Goal: Task Accomplishment & Management: Manage account settings

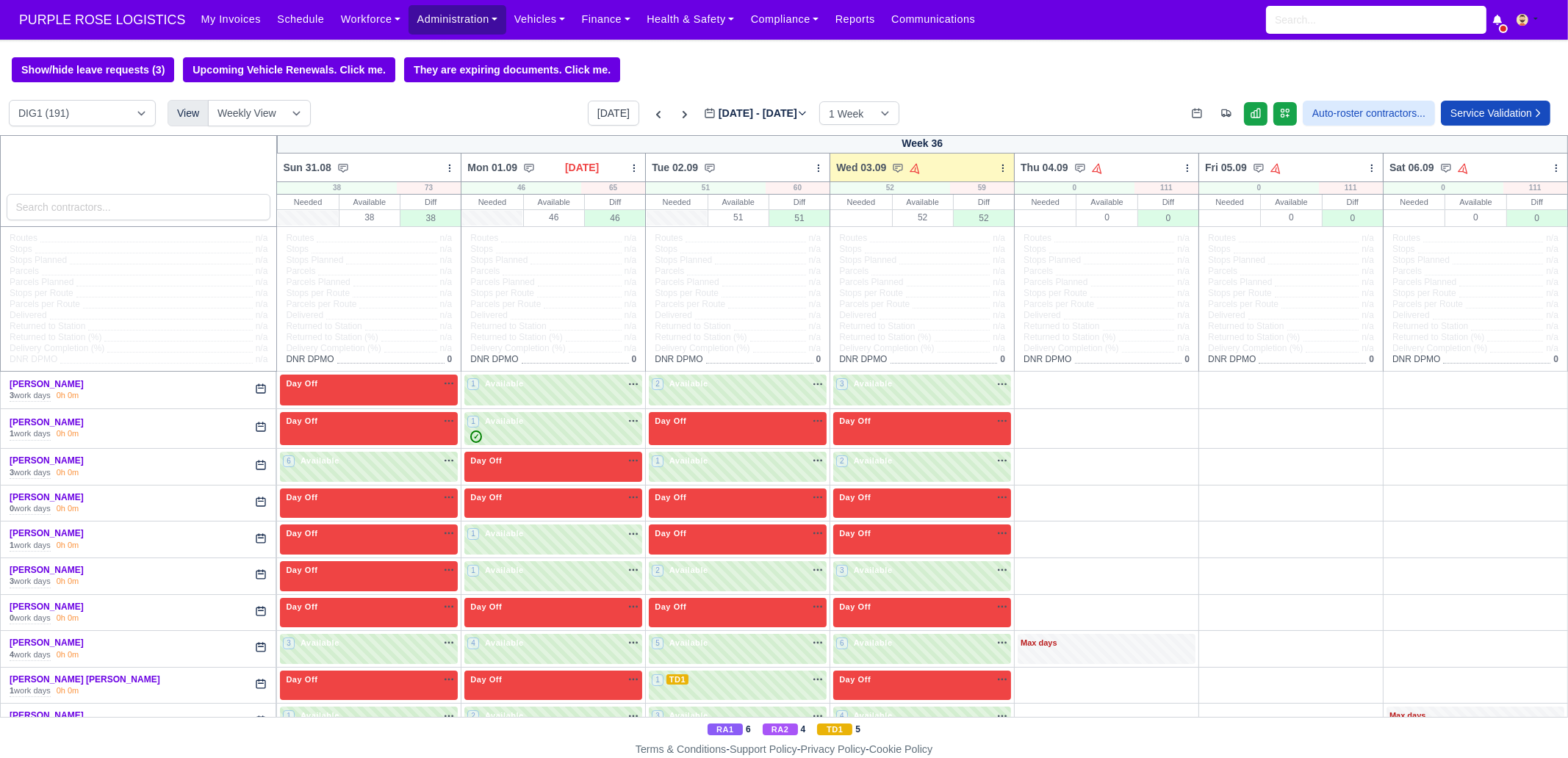
click at [420, 22] on link "Administration" at bounding box center [457, 19] width 97 height 28
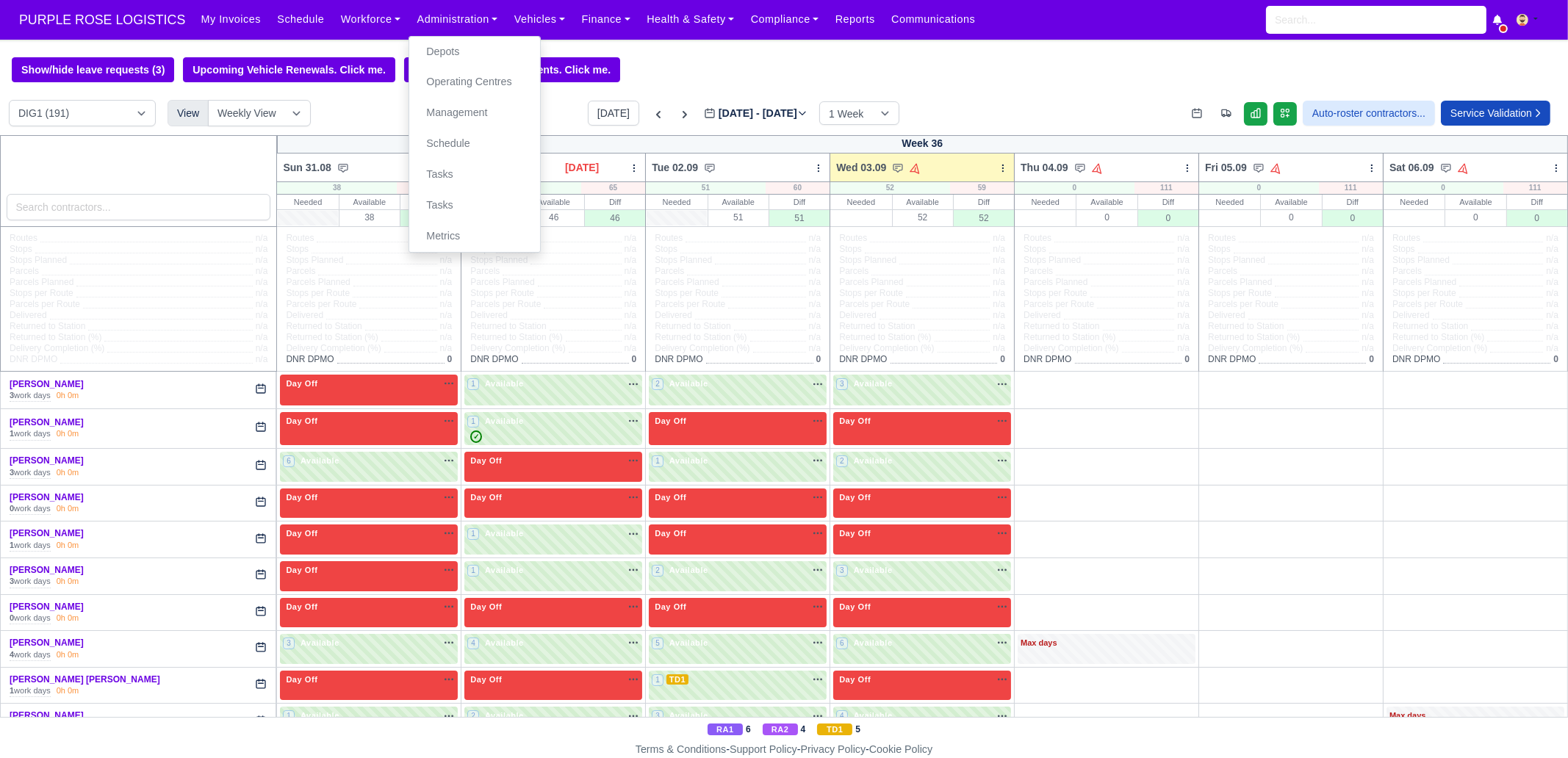
click at [92, 222] on div at bounding box center [139, 181] width 278 height 91
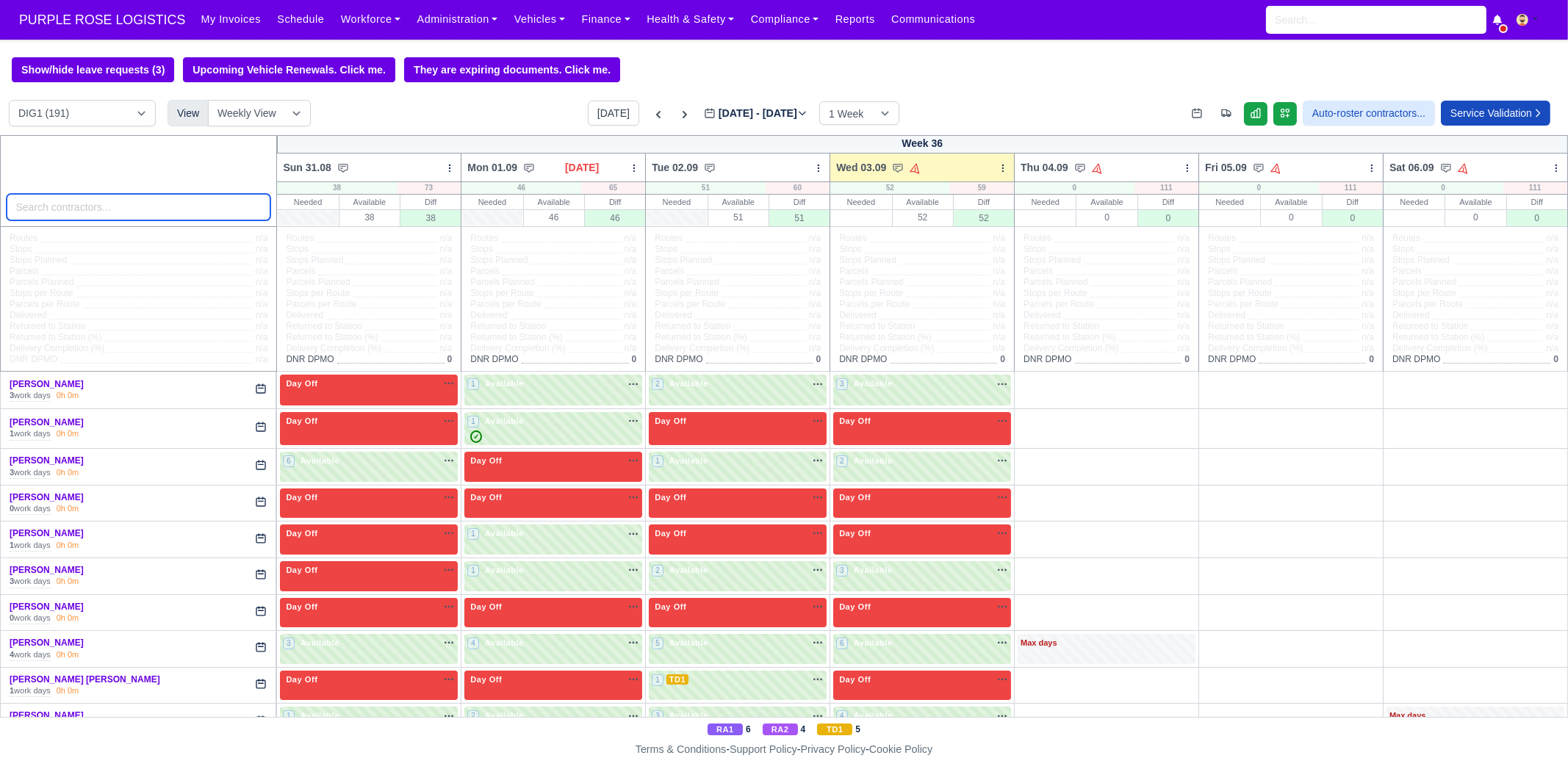
click at [101, 211] on input "search" at bounding box center [138, 207] width 264 height 27
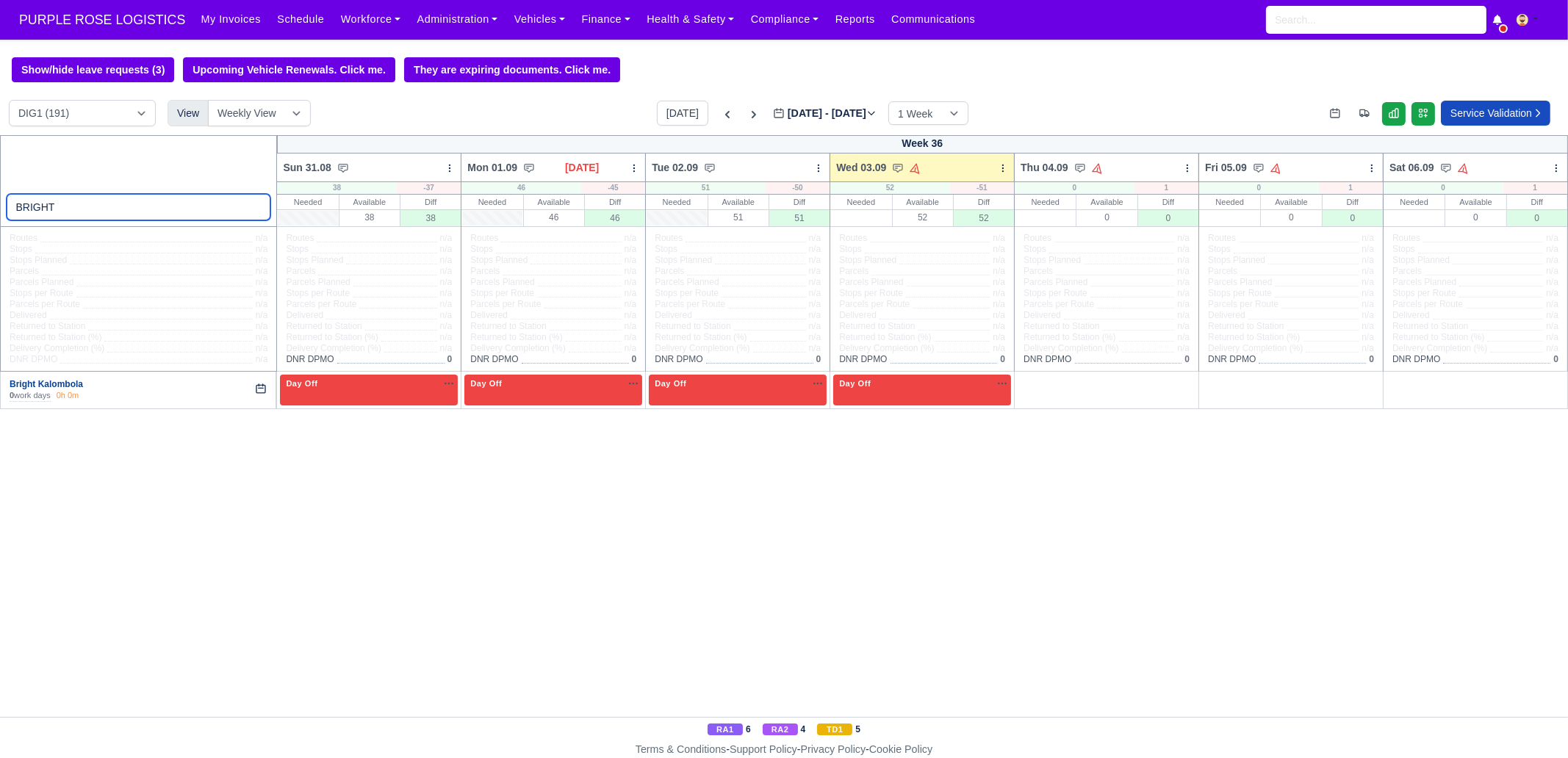
type input "BRIGHT"
click at [39, 383] on link "Bright Kalombola" at bounding box center [46, 384] width 73 height 10
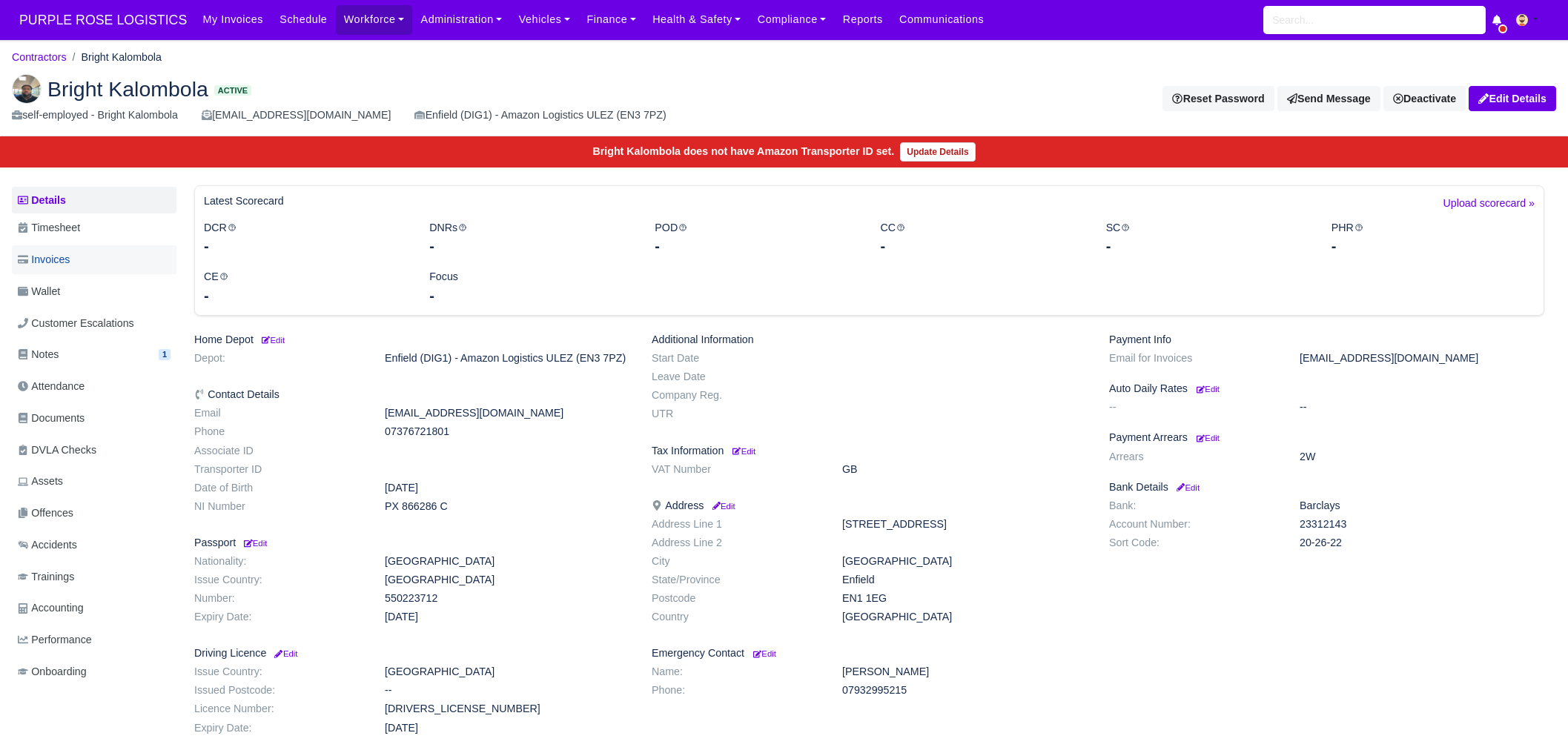
click at [66, 262] on span "Invoices" at bounding box center [43, 259] width 52 height 17
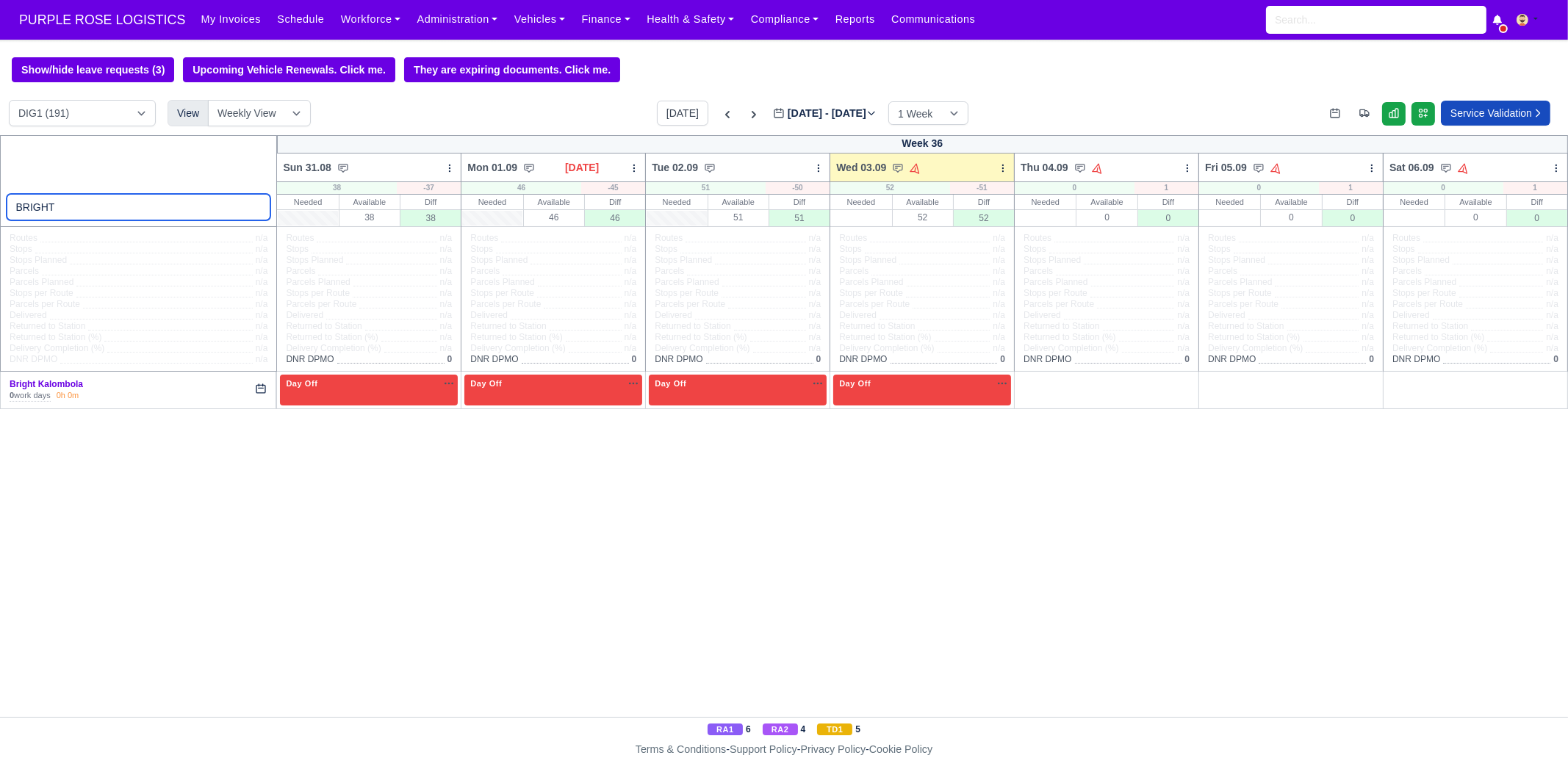
click at [88, 197] on input "BRIGHT" at bounding box center [138, 207] width 264 height 27
type input "BELLO"
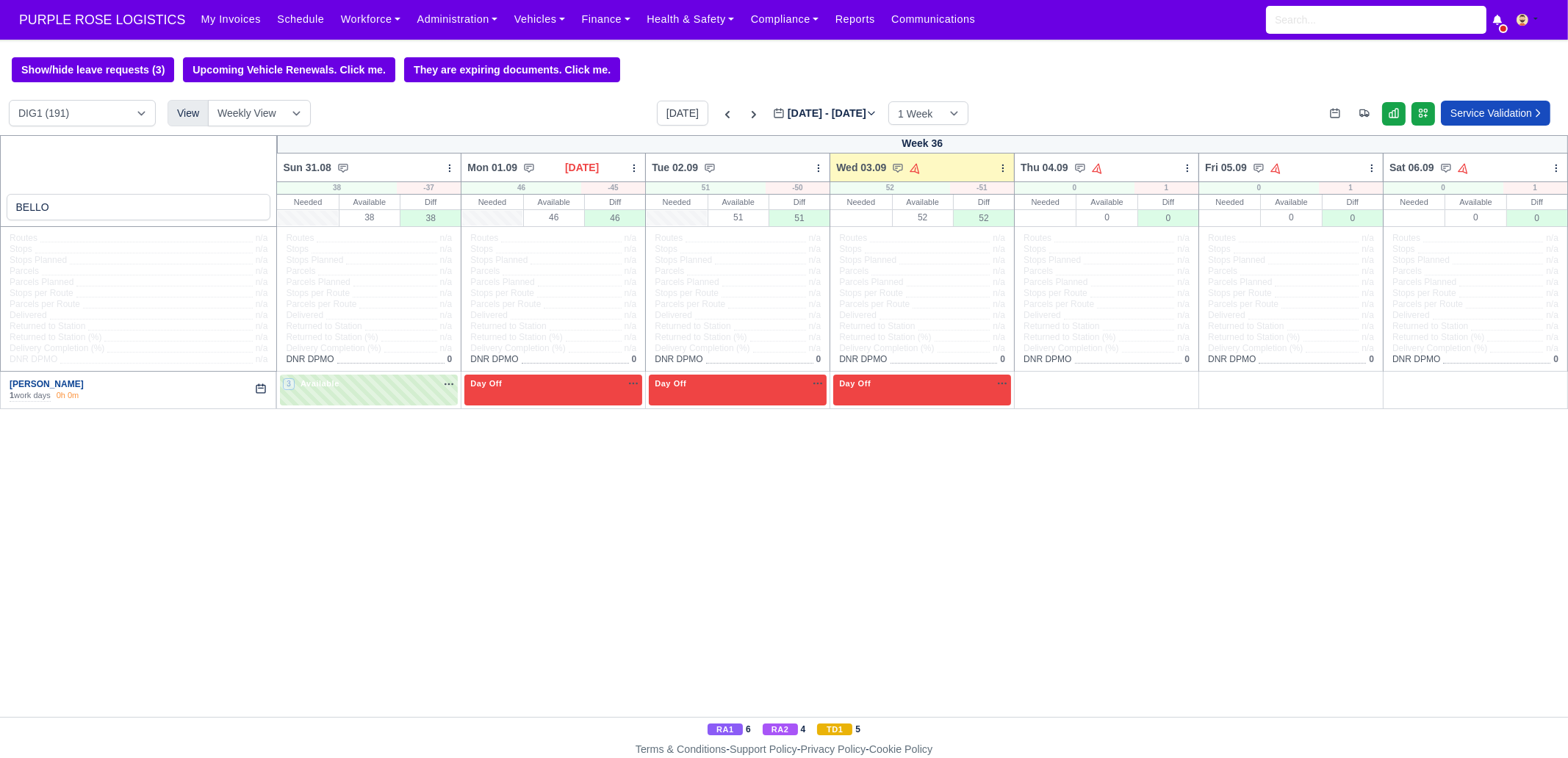
click at [44, 383] on link "[PERSON_NAME]" at bounding box center [46, 384] width 74 height 10
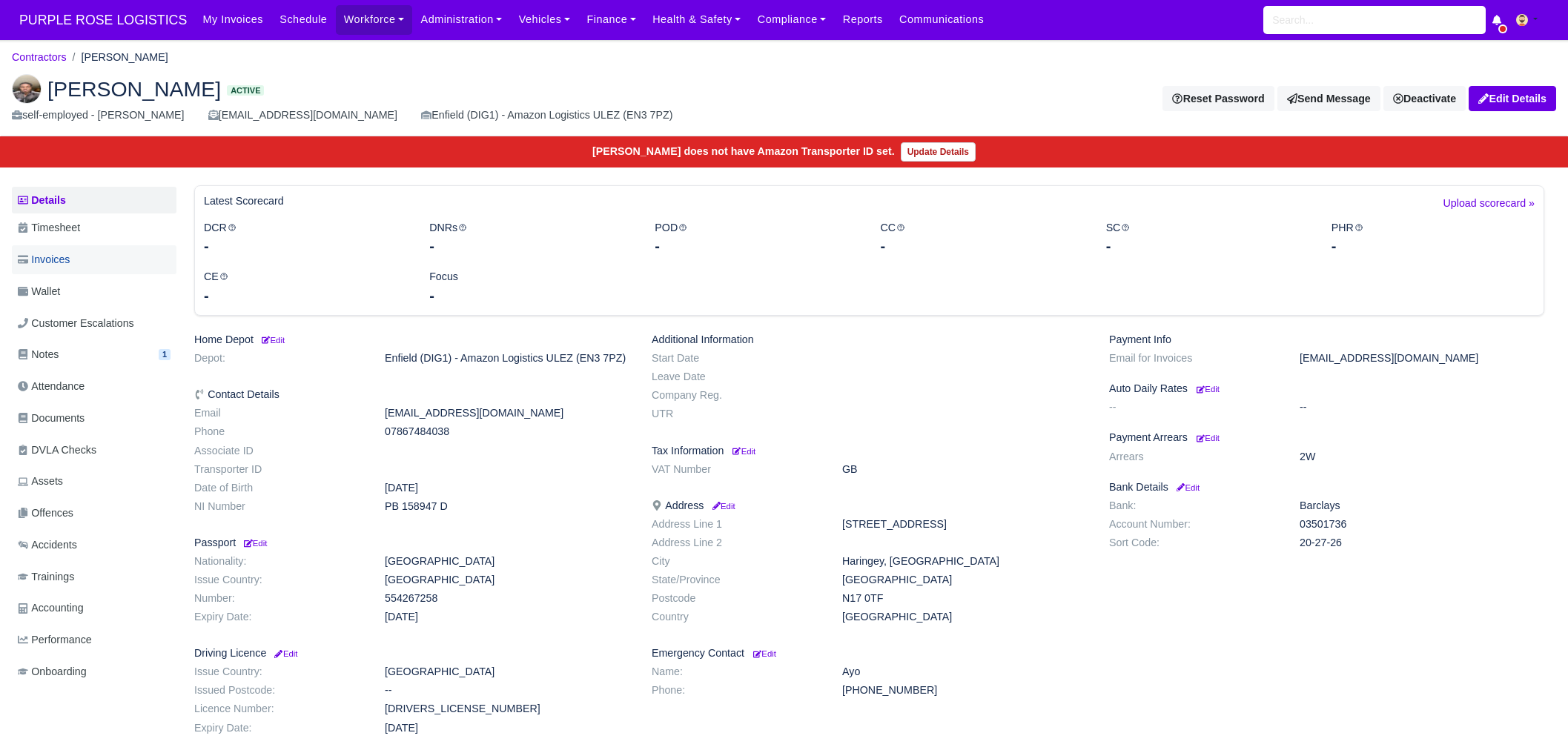
click at [81, 263] on link "Invoices" at bounding box center [94, 259] width 164 height 29
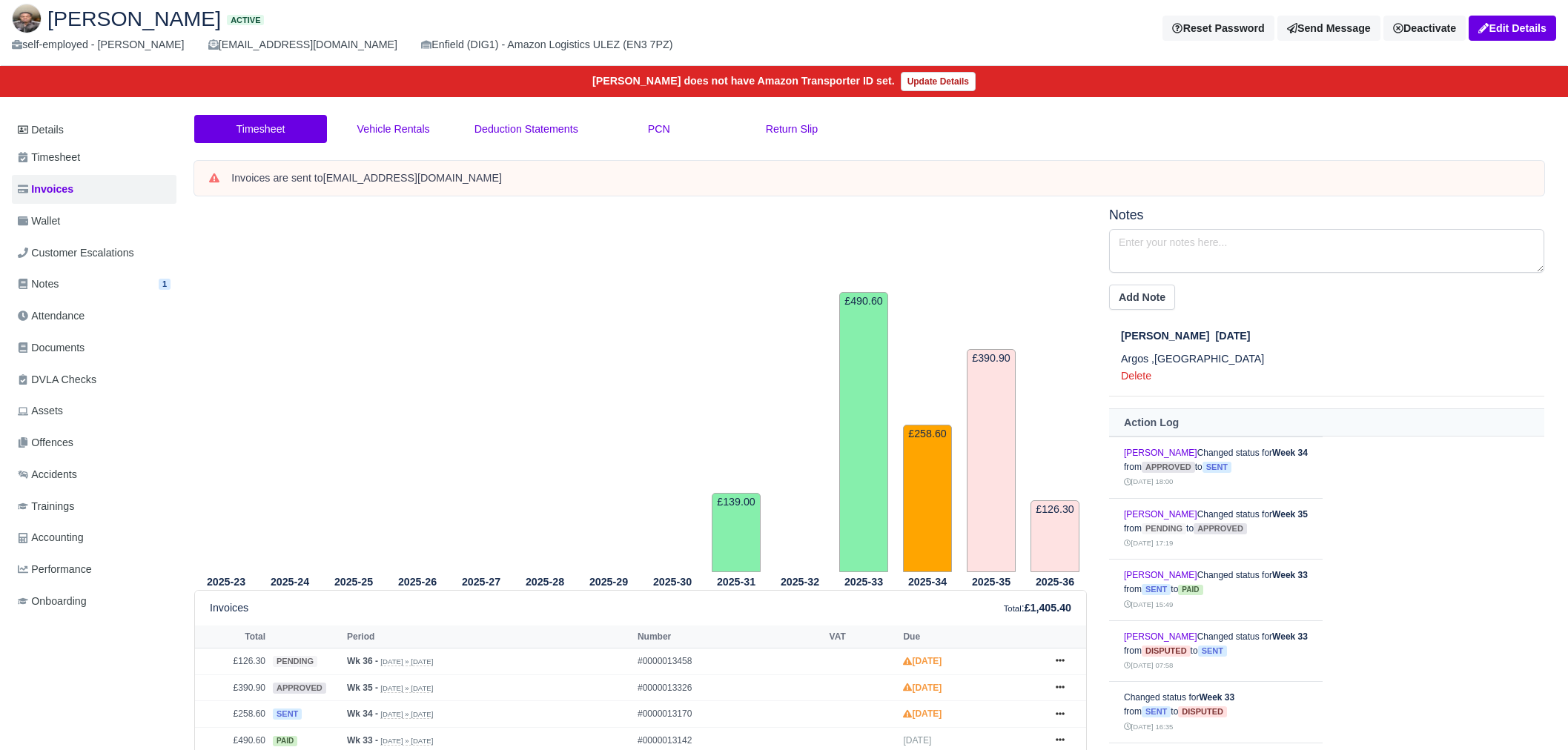
scroll to position [176, 0]
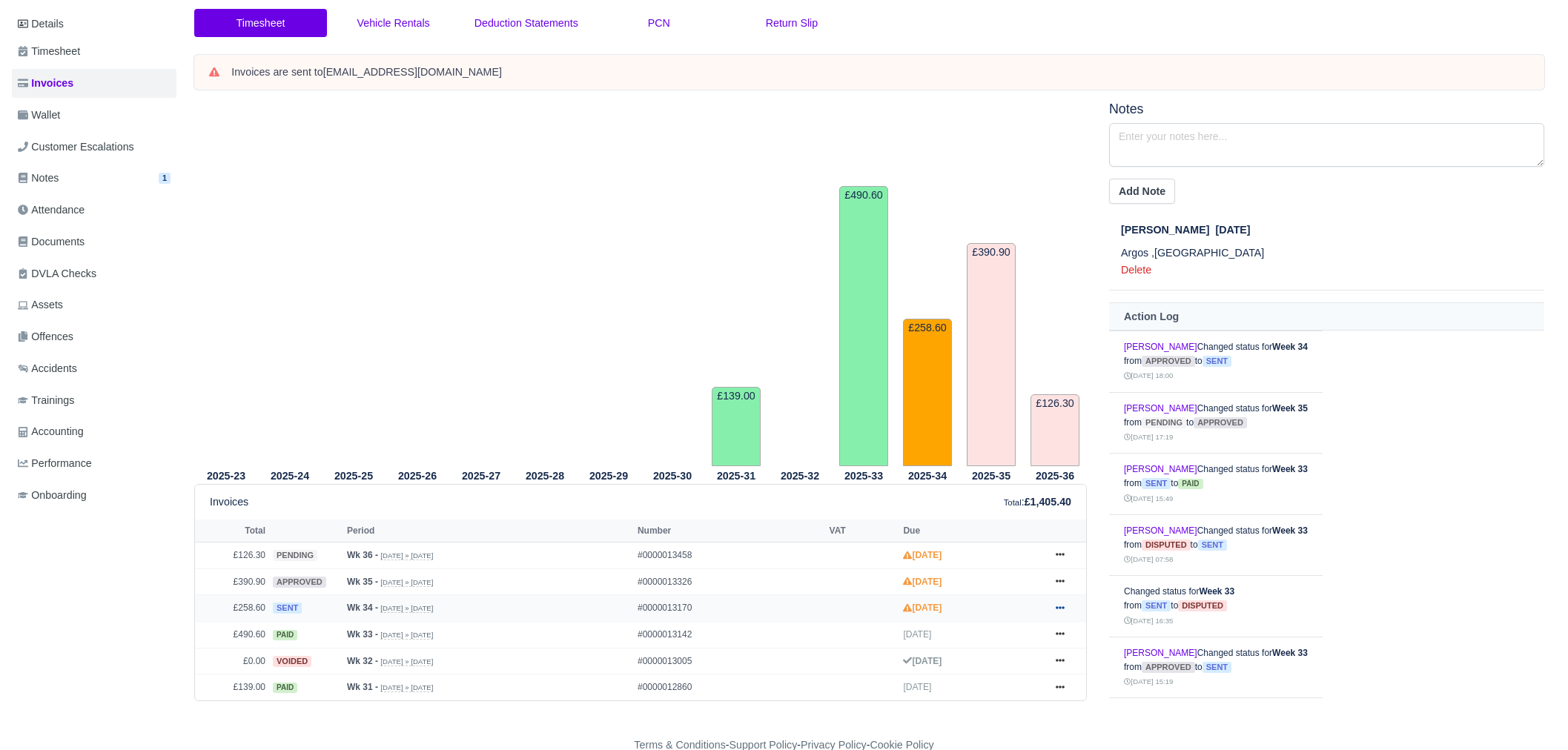
click at [1067, 605] on link at bounding box center [1060, 608] width 22 height 18
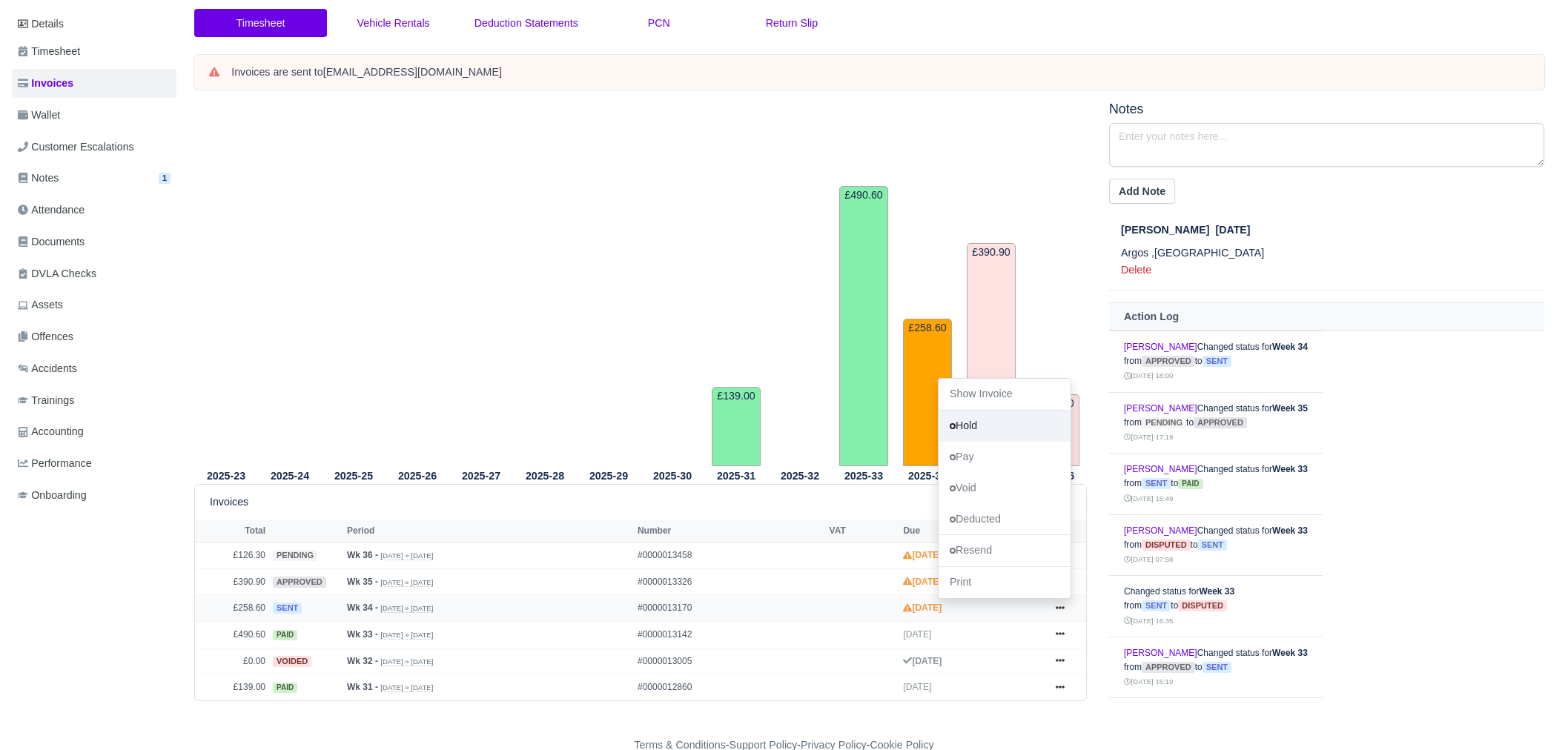
click at [993, 424] on link "Hold" at bounding box center [1004, 426] width 132 height 31
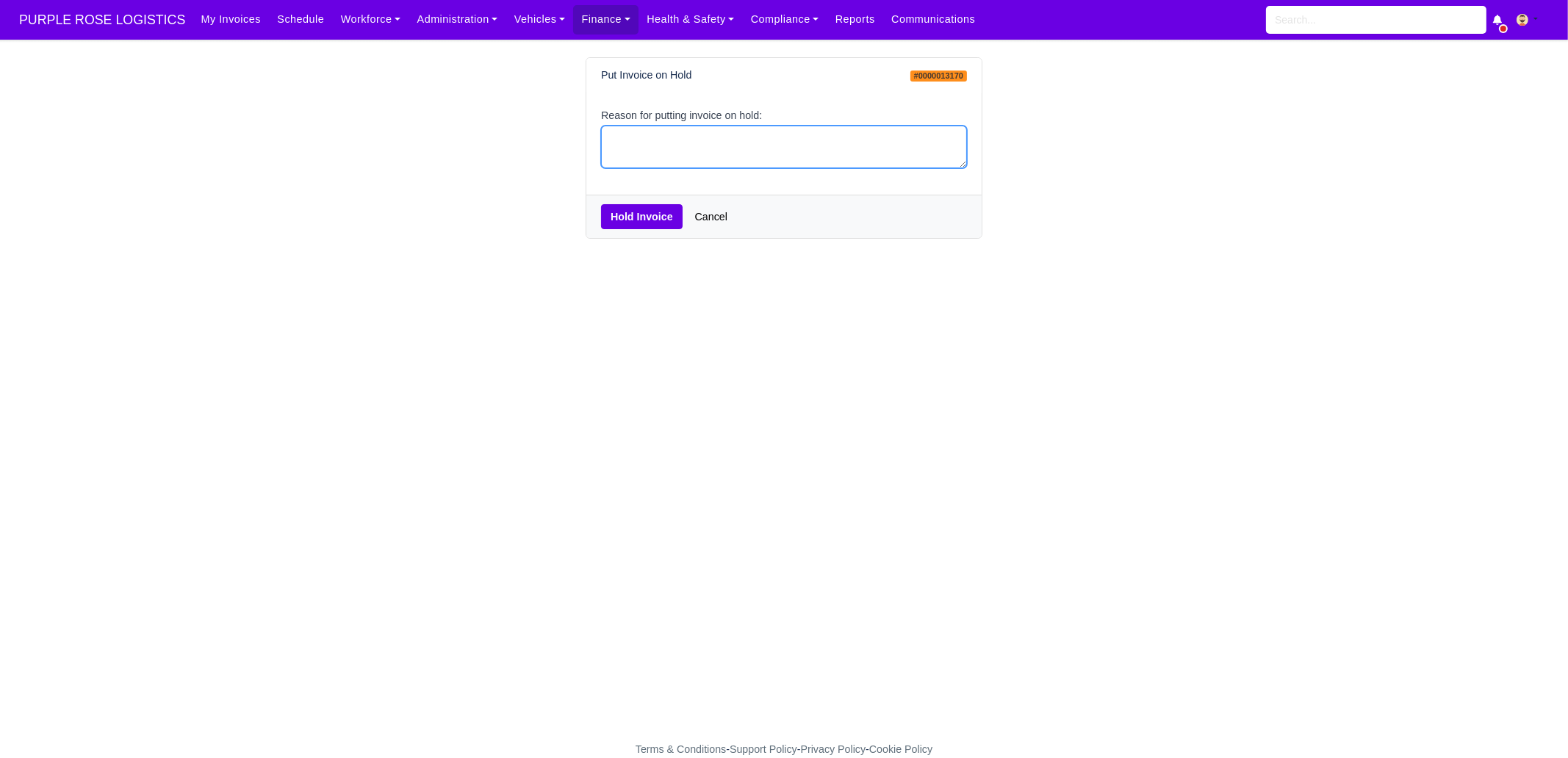
click at [699, 140] on textarea "Reason for putting invoice on hold:" at bounding box center [784, 146] width 366 height 43
type textarea "PCNS"
click at [661, 222] on button "Hold Invoice" at bounding box center [641, 216] width 81 height 25
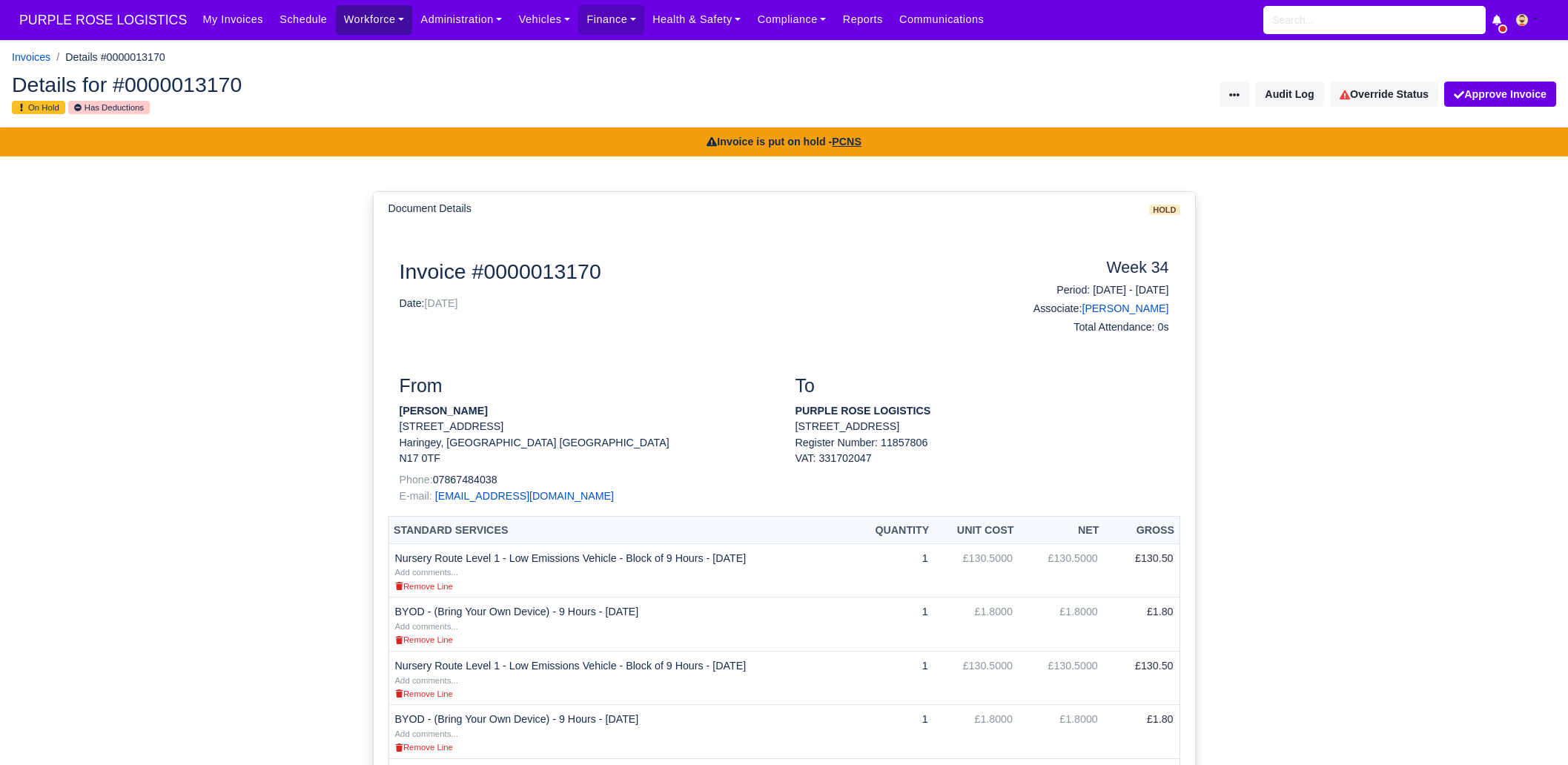
click at [353, 30] on link "Workforce" at bounding box center [375, 19] width 78 height 29
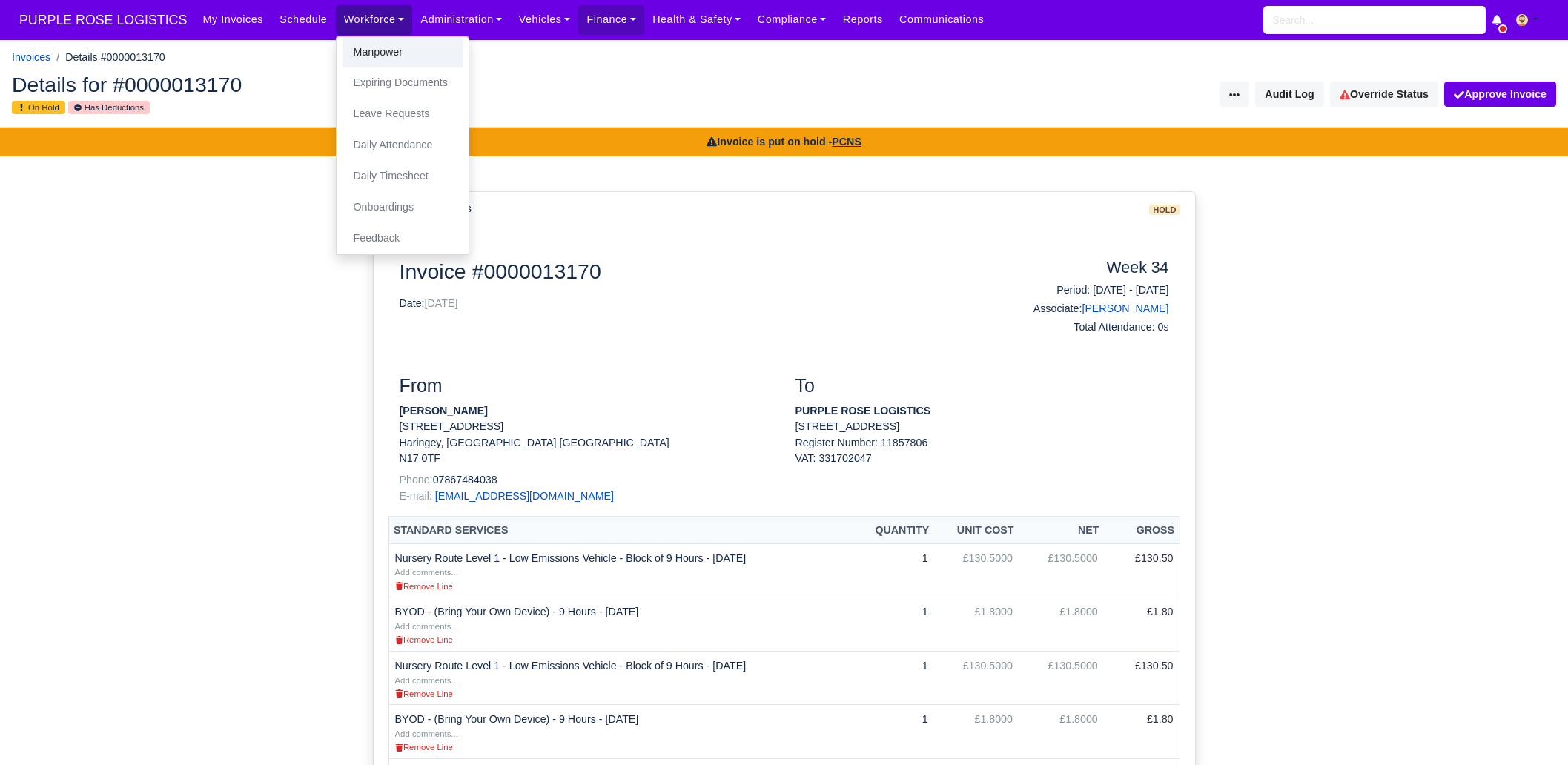
click at [345, 57] on link "Manpower" at bounding box center [402, 53] width 120 height 31
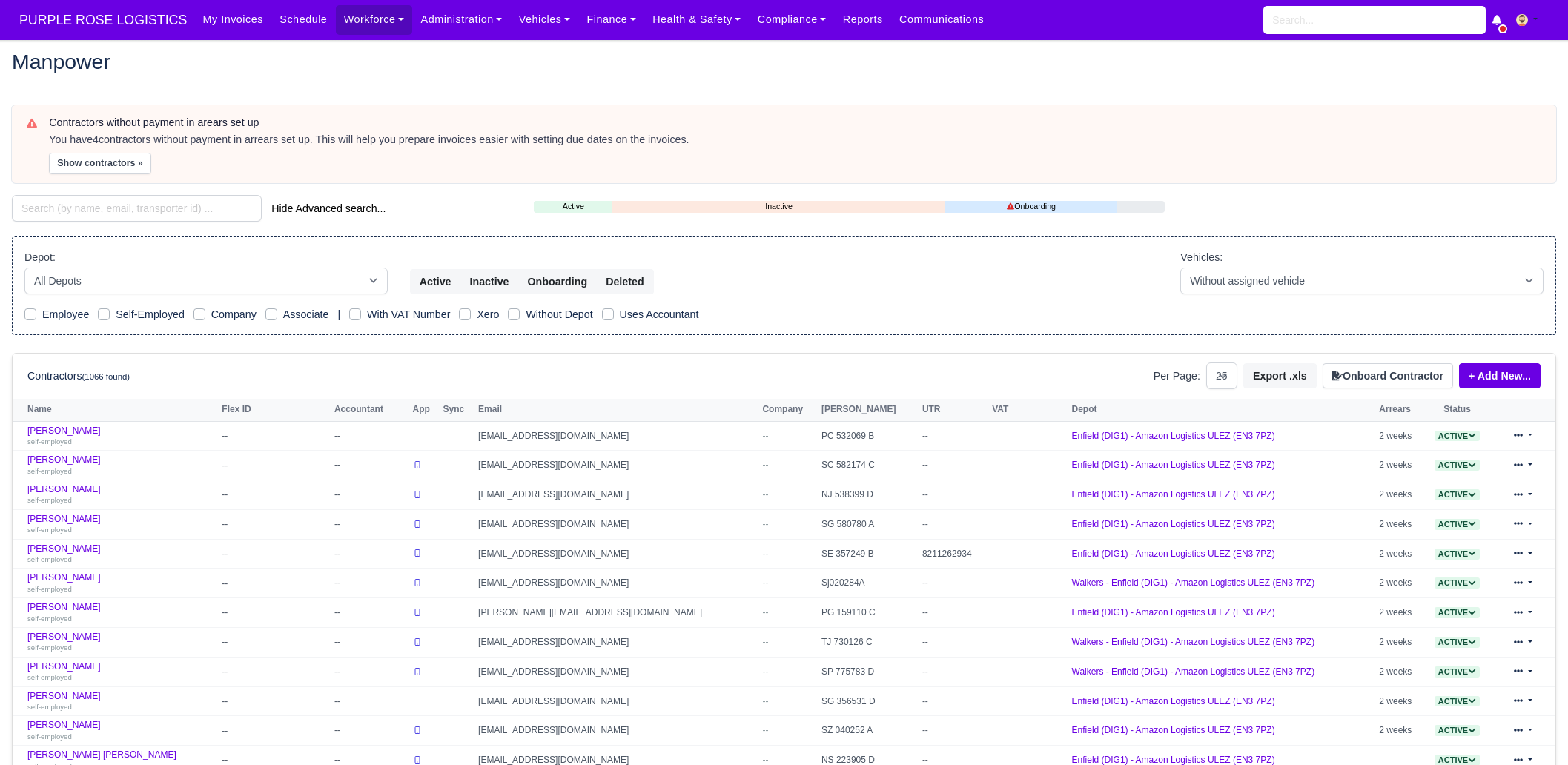
select select "25"
click at [179, 209] on input "search" at bounding box center [137, 208] width 250 height 27
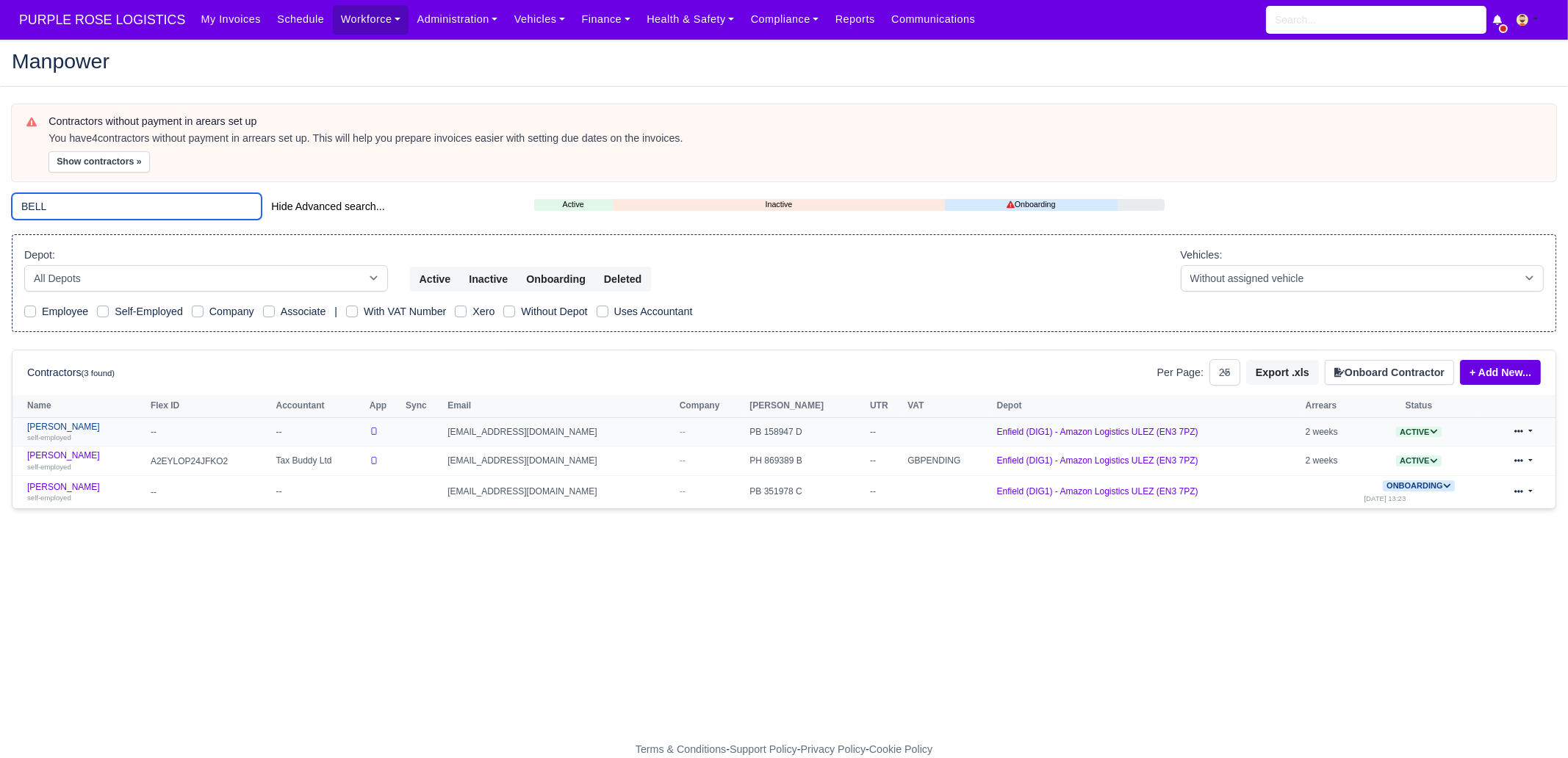
type input "BELL"
click at [118, 437] on div "self-employed" at bounding box center [85, 436] width 116 height 10
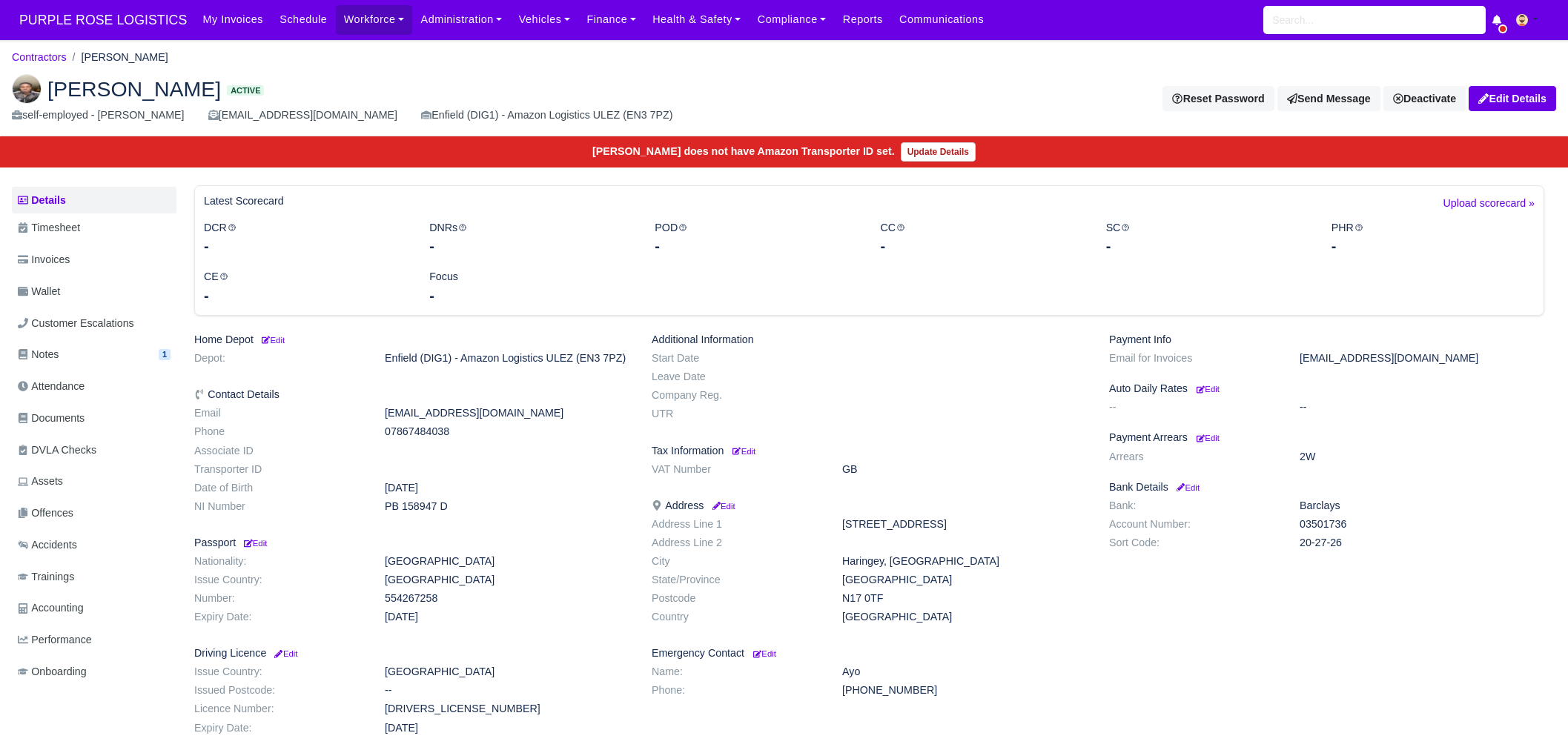
click at [82, 276] on ul "Details Timesheet Invoices Wallet Customer Escalations Notes 1 Attendance" at bounding box center [94, 437] width 164 height 503
click at [81, 264] on link "Invoices" at bounding box center [94, 259] width 164 height 29
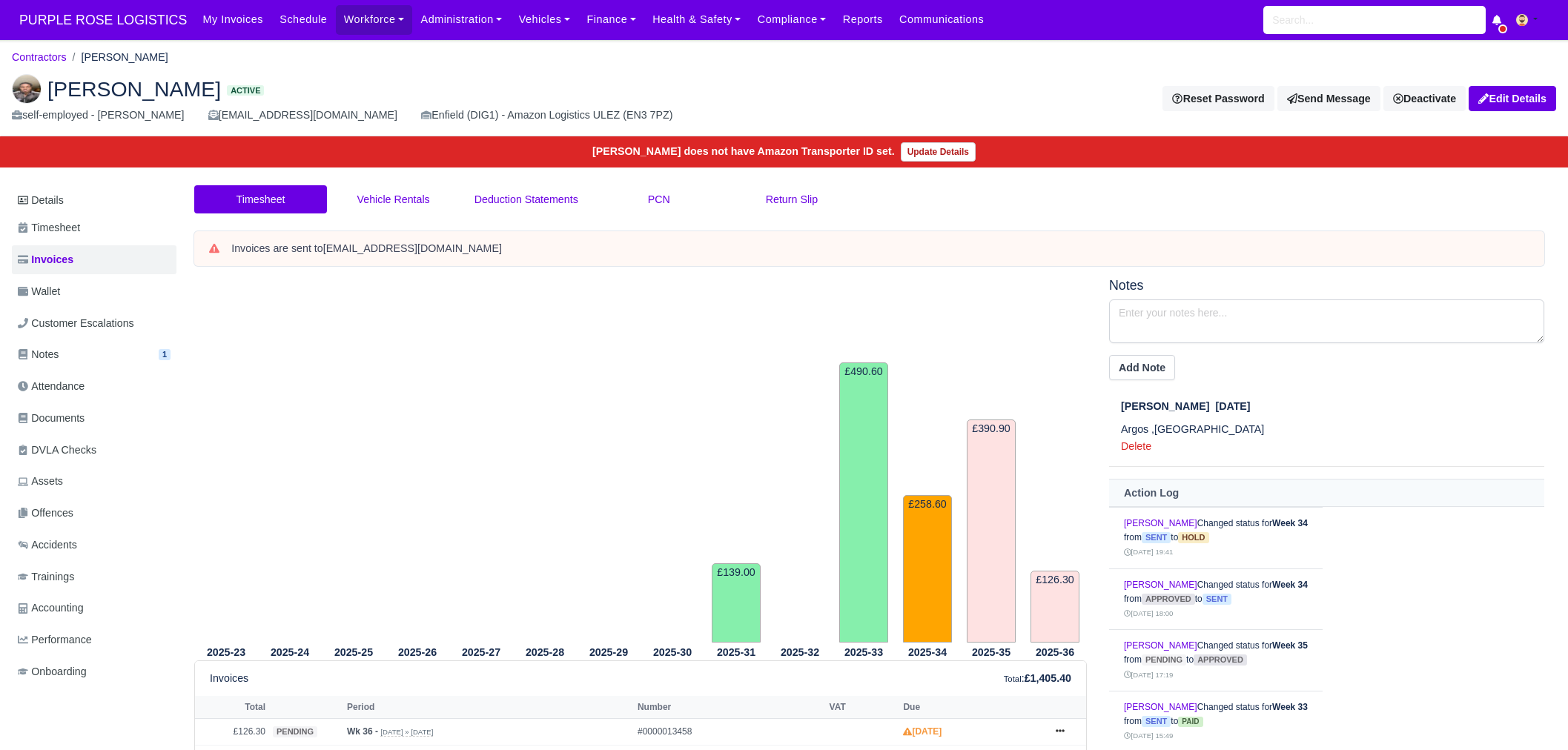
scroll to position [176, 0]
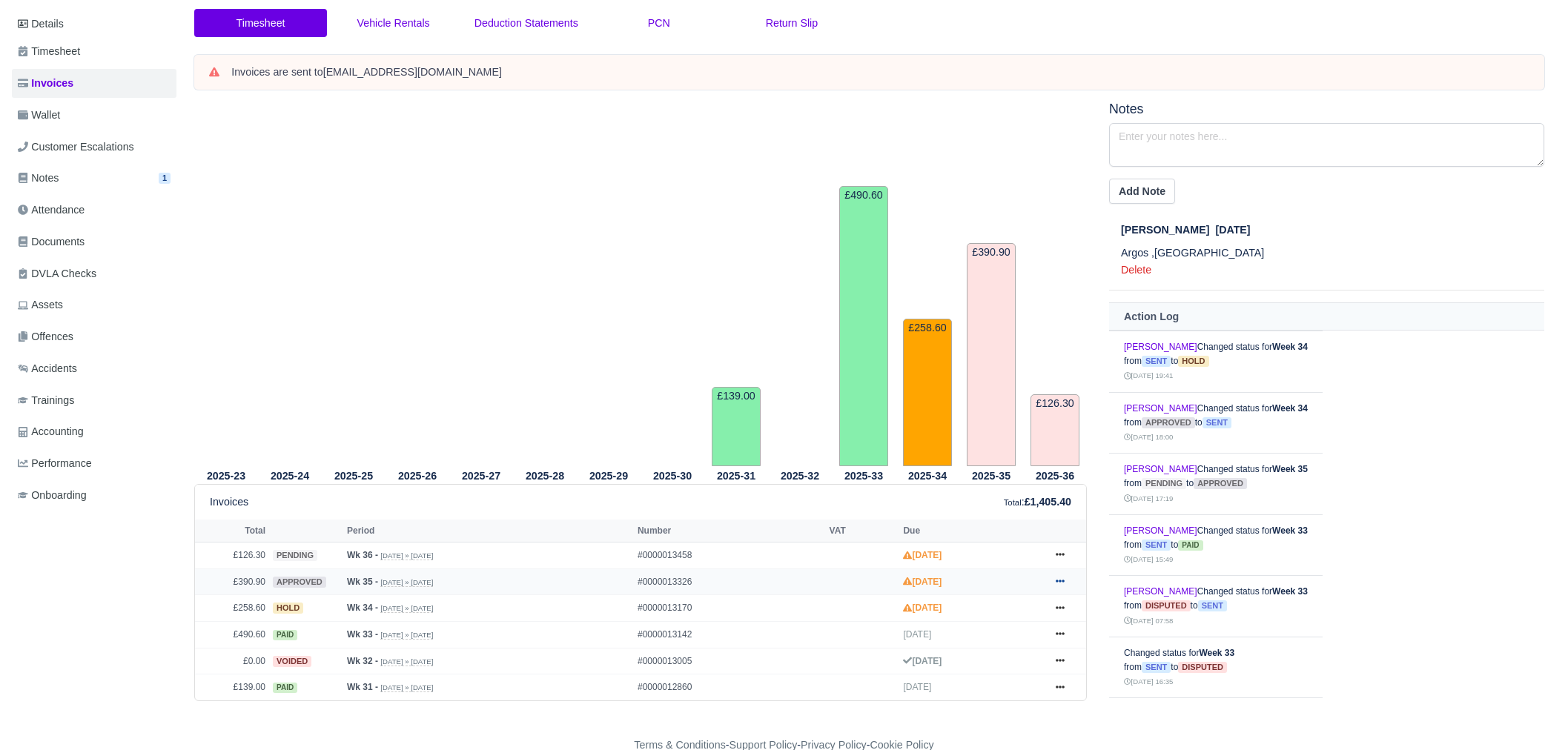
click at [1068, 579] on link at bounding box center [1060, 582] width 22 height 18
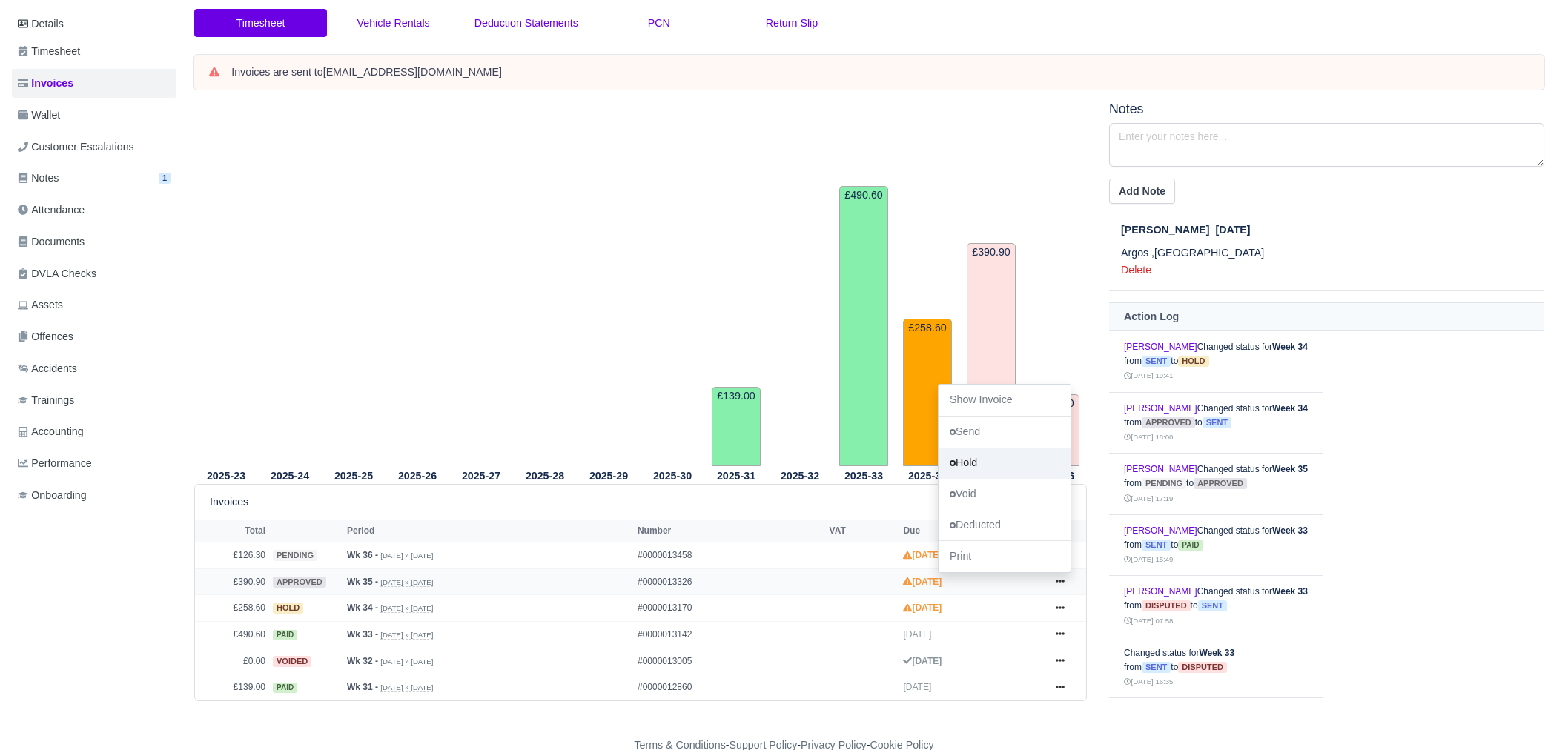
click at [988, 462] on link "Hold" at bounding box center [1004, 462] width 132 height 31
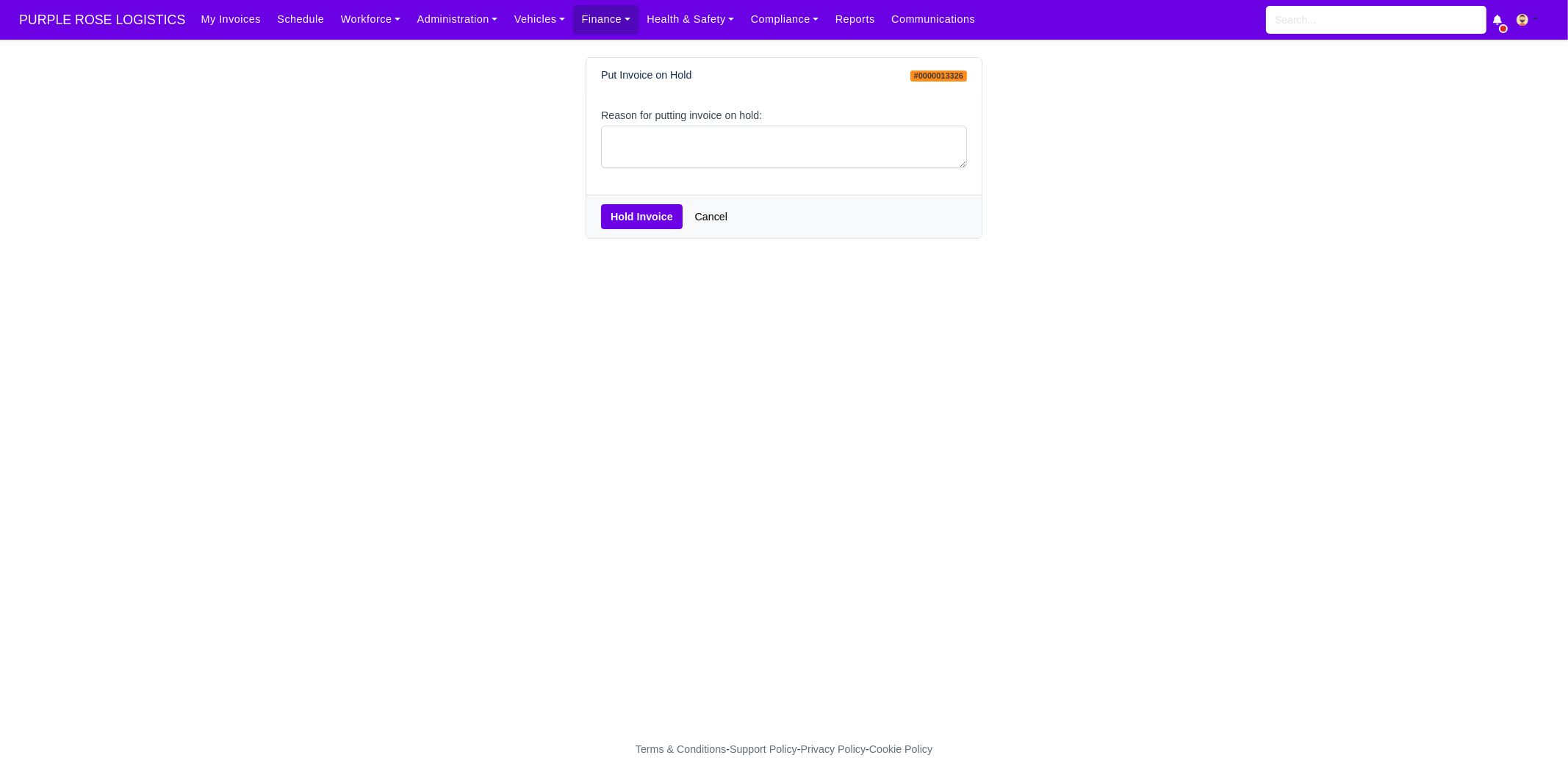
click at [734, 122] on label "Reason for putting invoice on hold:" at bounding box center [681, 115] width 161 height 16
click at [734, 125] on textarea "Reason for putting invoice on hold:" at bounding box center [784, 146] width 366 height 43
type textarea "PCNS"
click at [624, 213] on button "Hold Invoice" at bounding box center [641, 216] width 81 height 25
